Goal: Find specific page/section: Locate a particular part of the current website

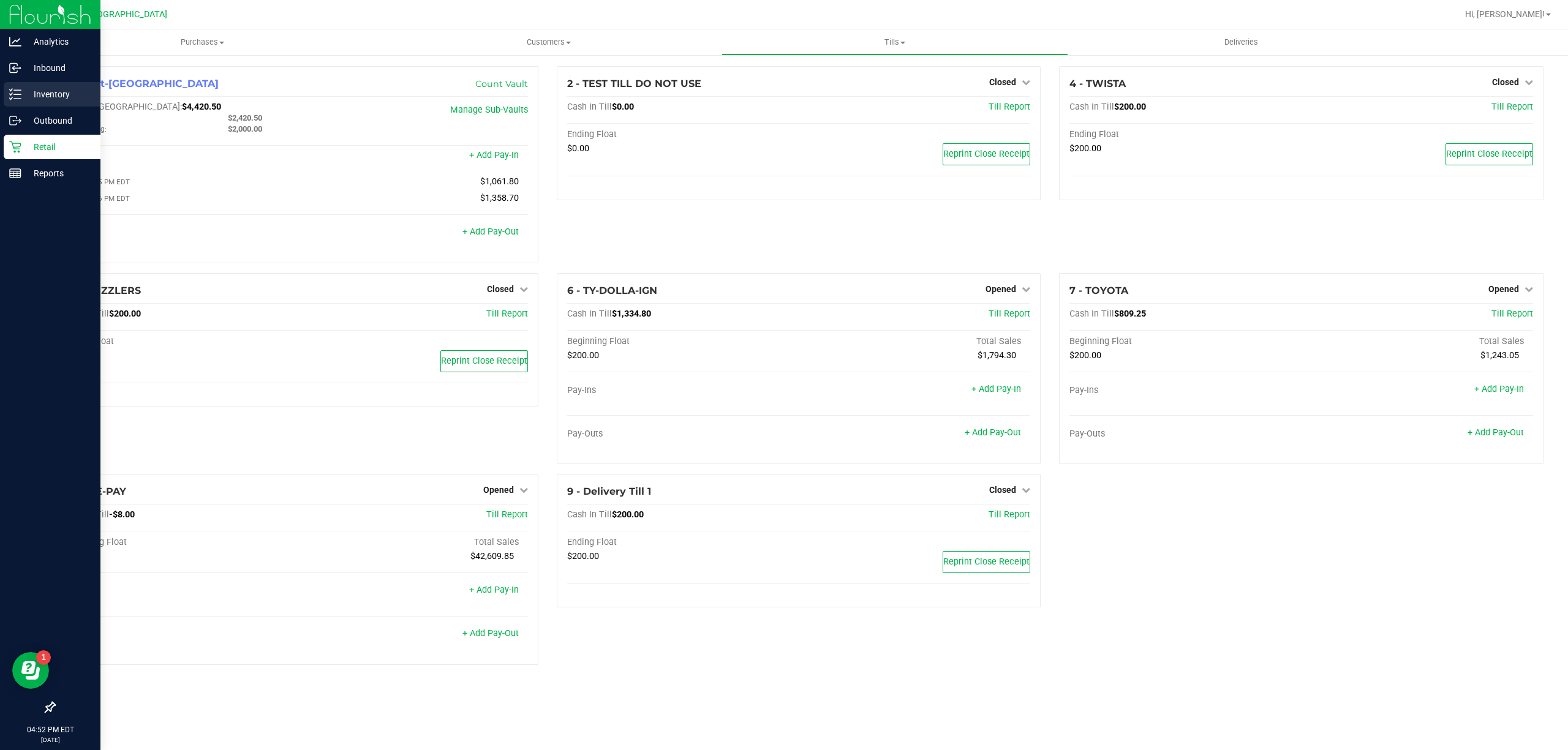
click at [25, 100] on p "Inventory" at bounding box center [57, 93] width 73 height 14
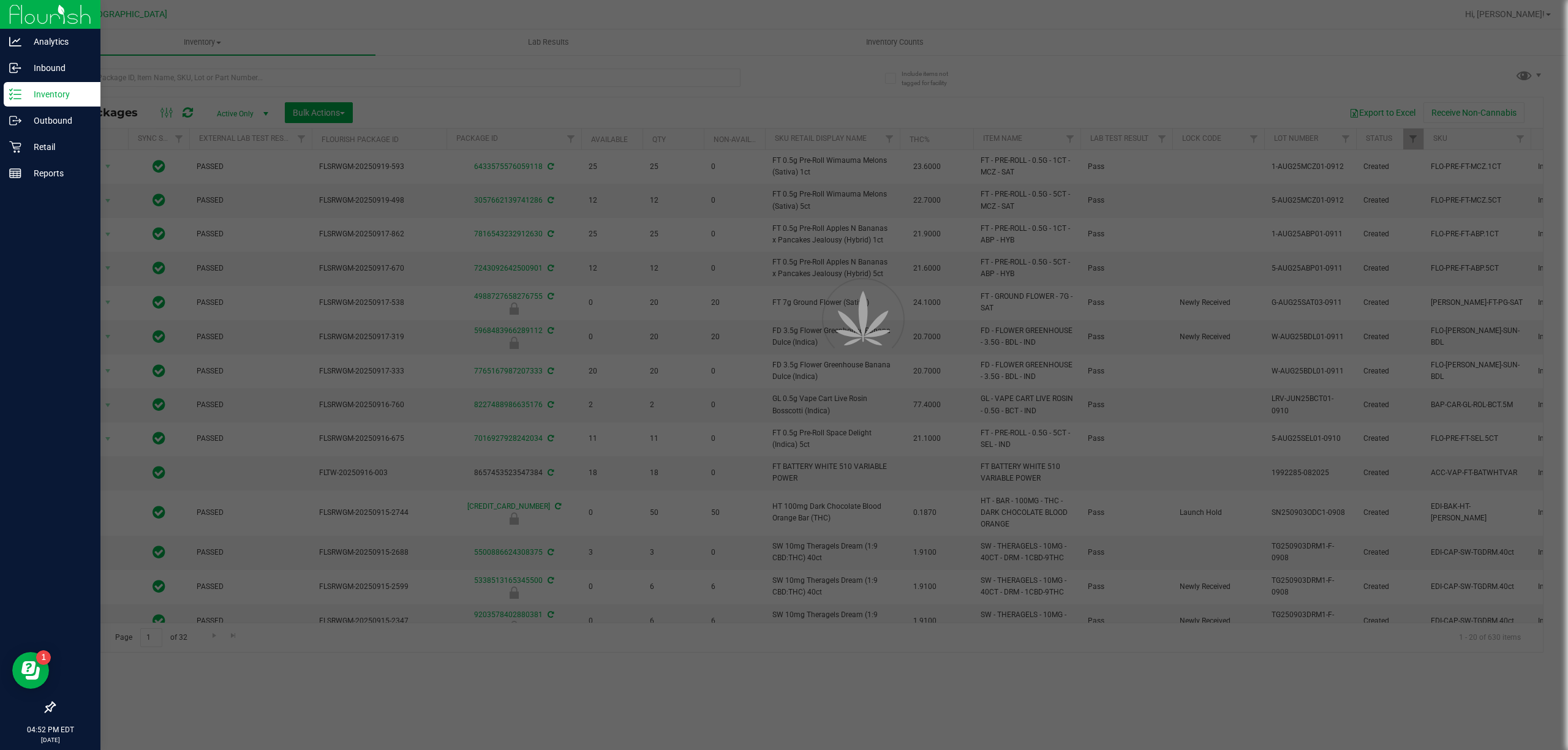
click at [598, 73] on div at bounding box center [784, 375] width 1568 height 750
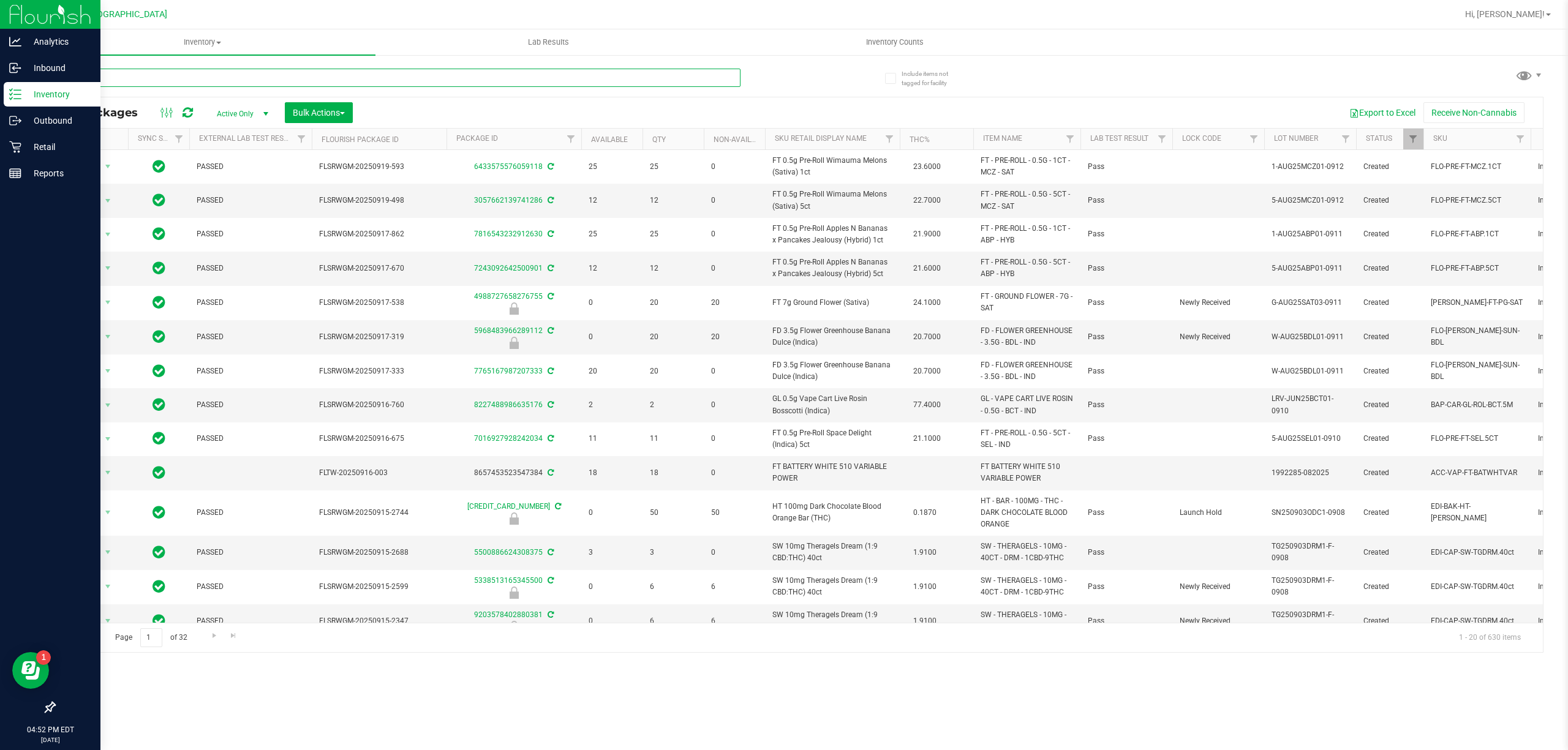
click at [592, 74] on input "text" at bounding box center [397, 78] width 687 height 18
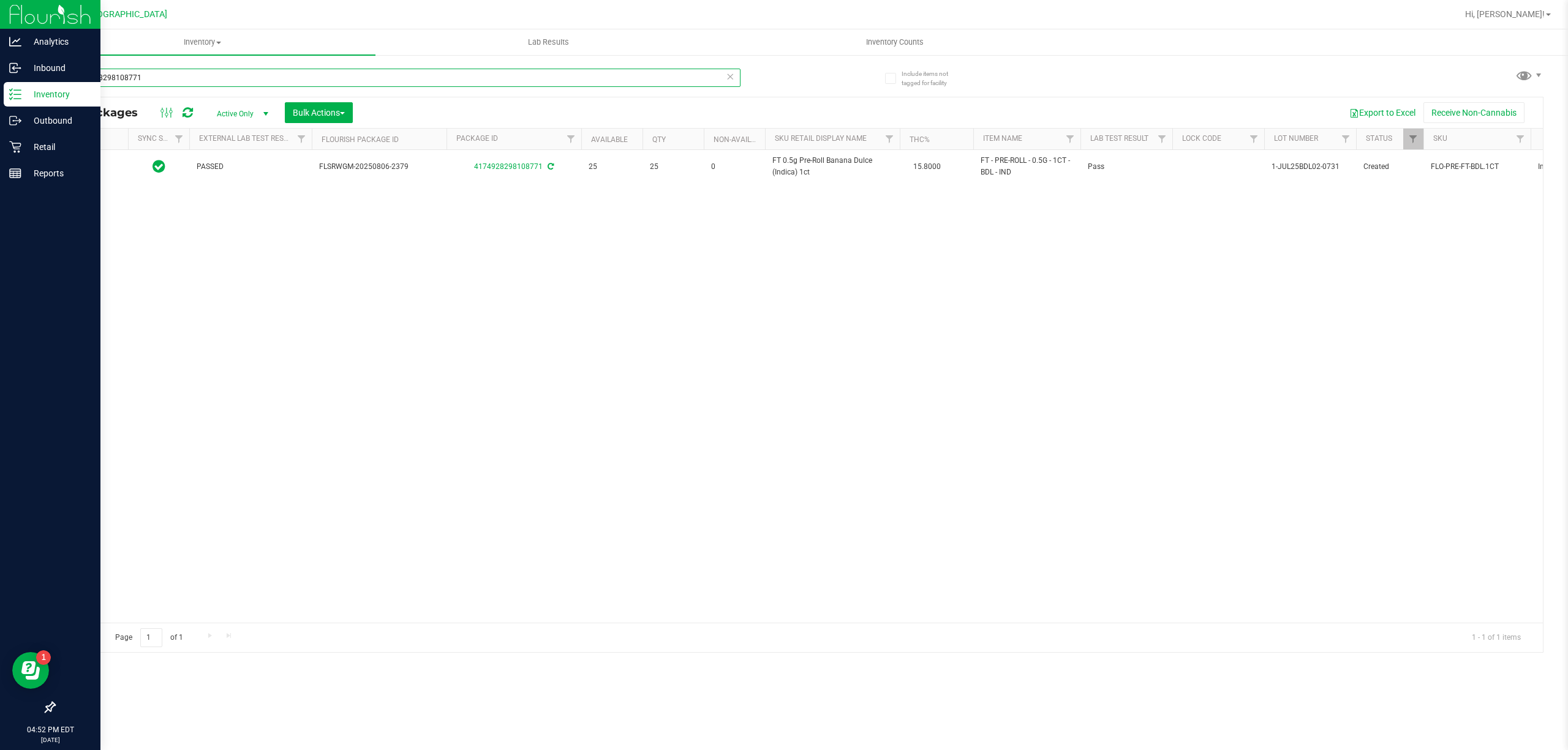
type input "4174928298108771"
click at [106, 165] on div at bounding box center [92, 167] width 59 height 12
click at [272, 320] on div "Action Action Adjust qty Create package Edit attributes Global inventory Locate…" at bounding box center [799, 386] width 1488 height 473
